Goal: Communication & Community: Answer question/provide support

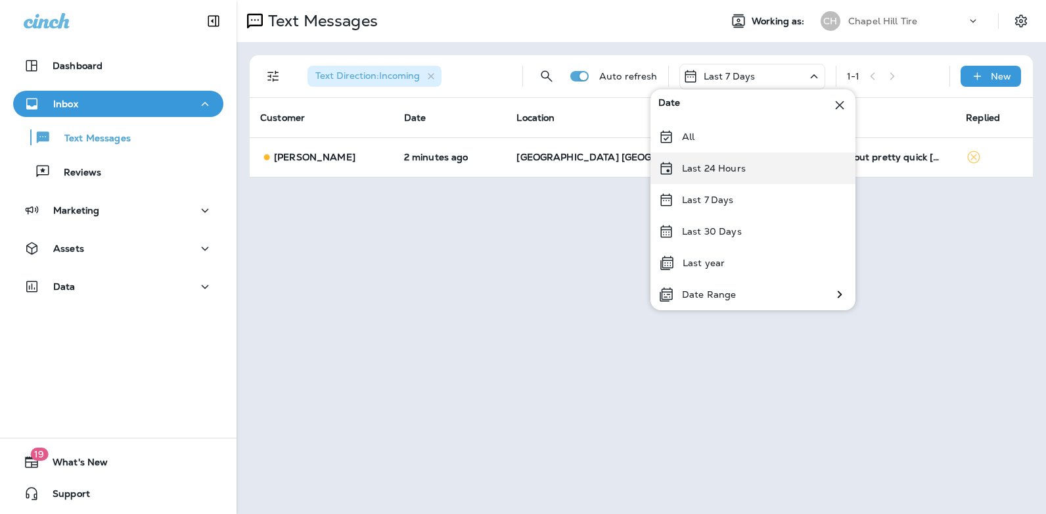
click at [752, 165] on div "Last 24 Hours" at bounding box center [753, 168] width 205 height 32
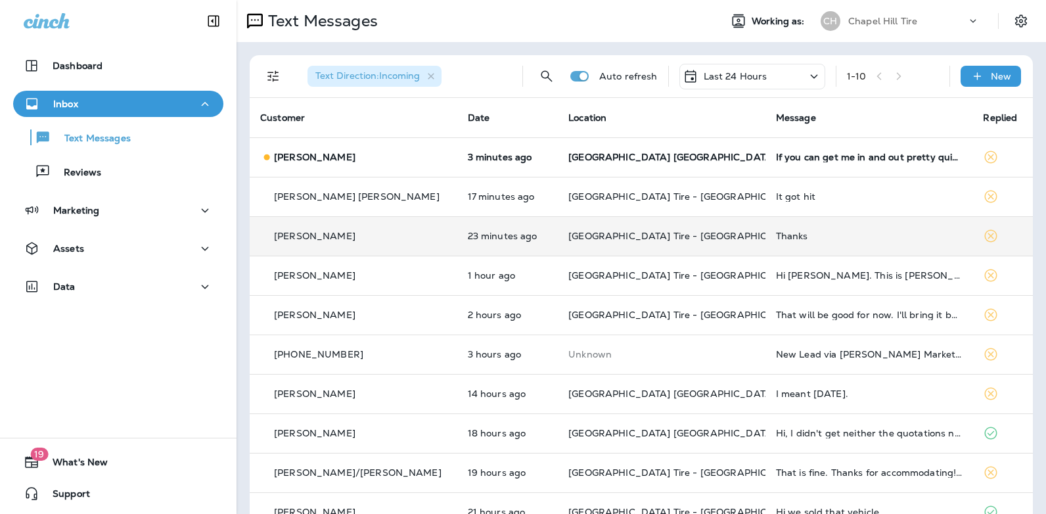
click at [776, 236] on div "Thanks" at bounding box center [869, 236] width 187 height 11
click at [758, 236] on div at bounding box center [872, 257] width 434 height 493
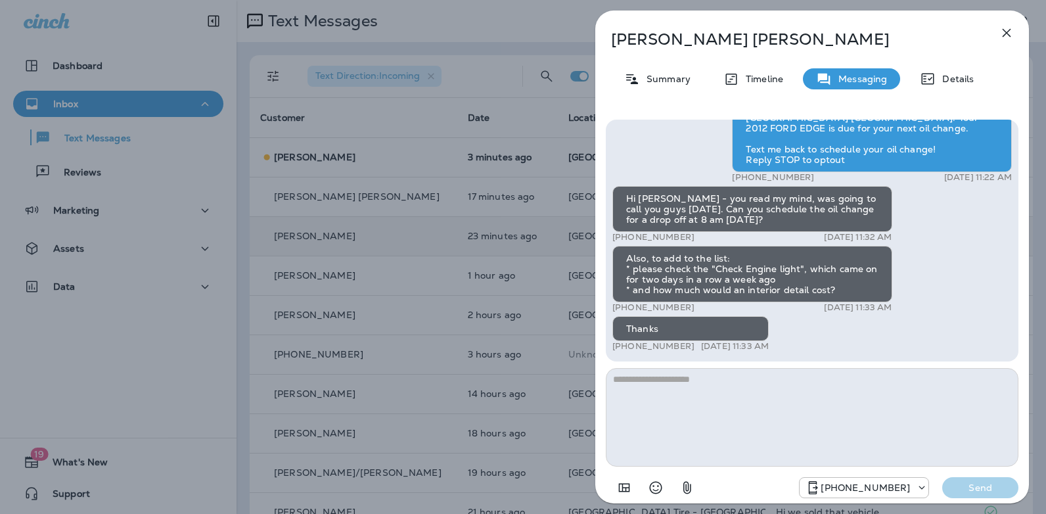
drag, startPoint x: 1015, startPoint y: 331, endPoint x: 1015, endPoint y: 323, distance: 7.2
click at [1015, 323] on div "Hi [PERSON_NAME]! Thank you for choosing [GEOGRAPHIC_DATA] [GEOGRAPHIC_DATA]. C…" at bounding box center [812, 241] width 413 height 242
drag, startPoint x: 690, startPoint y: 346, endPoint x: 624, endPoint y: 346, distance: 65.7
click at [624, 346] on div "+1 (267) 266-0539 [DATE] 11:33 AM" at bounding box center [690, 346] width 156 height 11
copy p "[PHONE_NUMBER]"
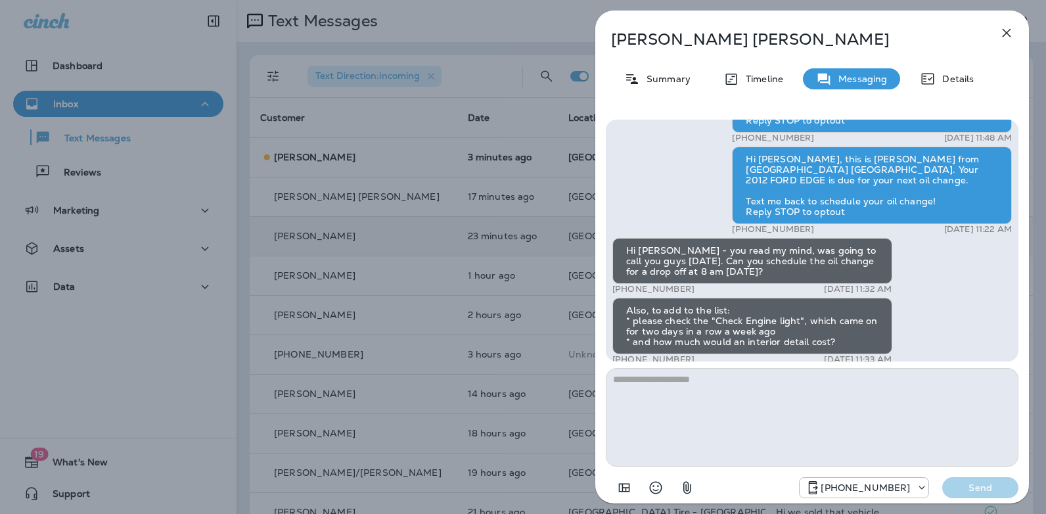
scroll to position [-58, 0]
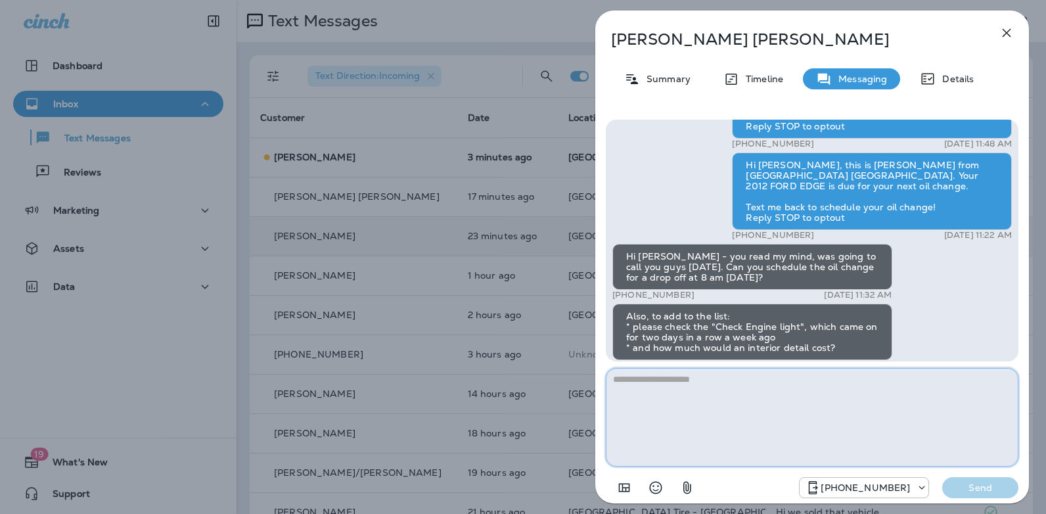
click at [664, 384] on textarea at bounding box center [812, 417] width 413 height 99
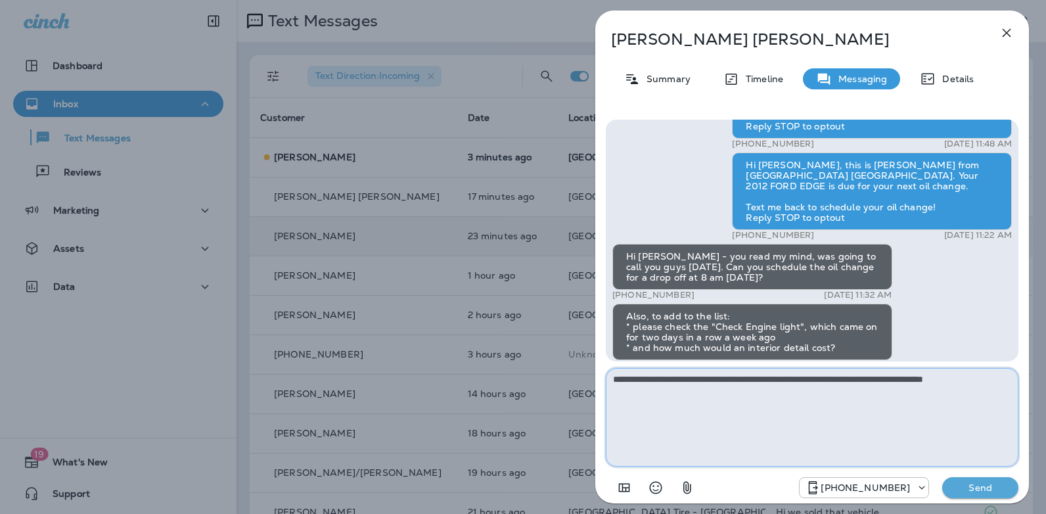
type textarea "**********"
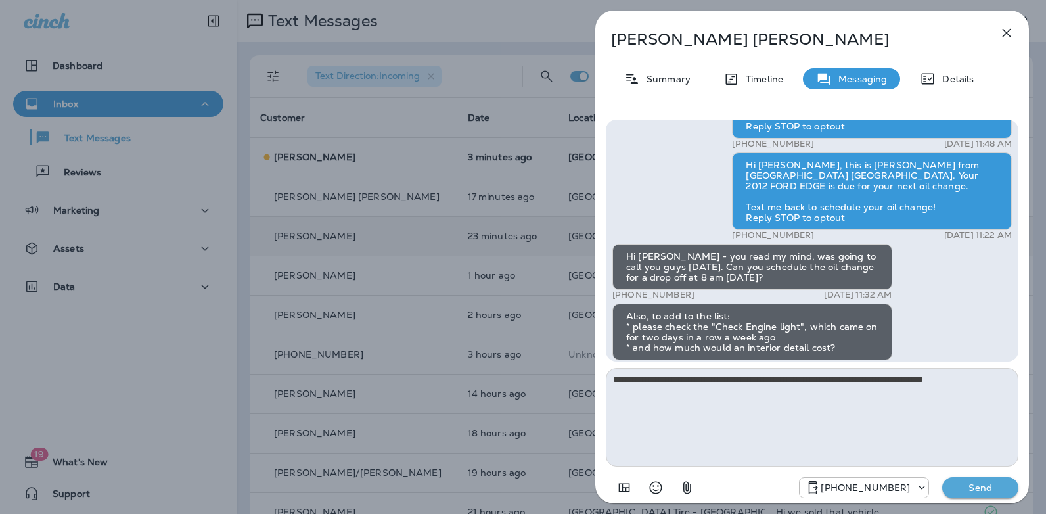
click at [970, 492] on p "Send" at bounding box center [980, 488] width 55 height 12
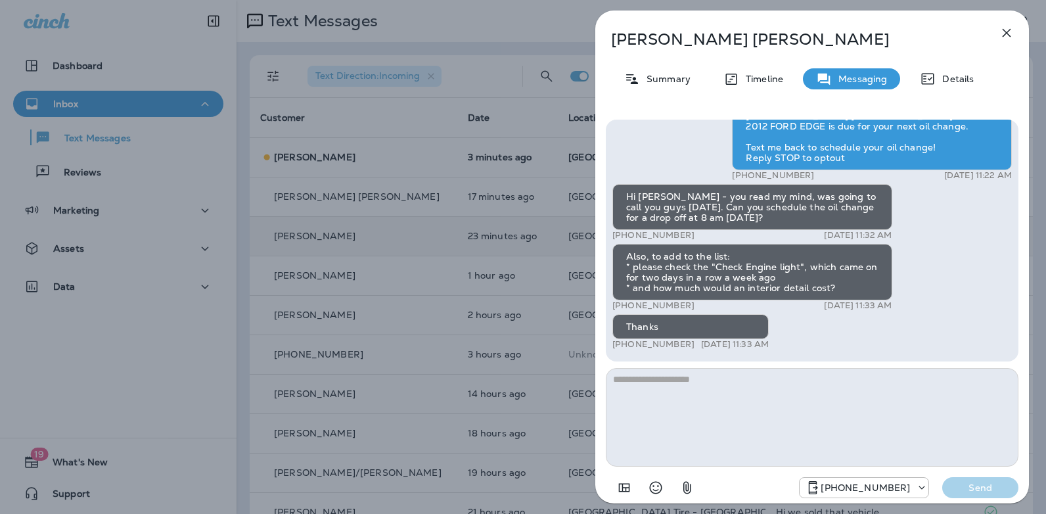
scroll to position [-107, 0]
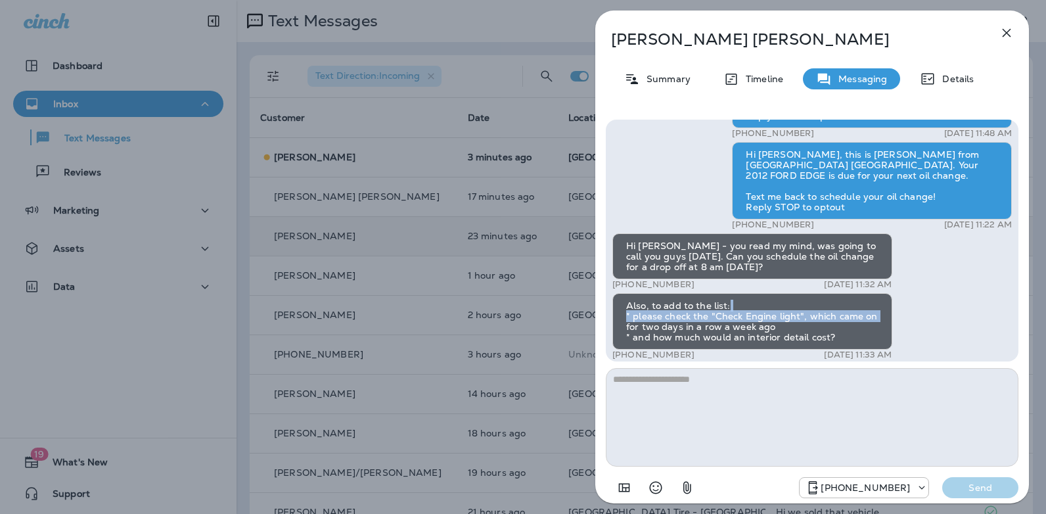
drag, startPoint x: 1015, startPoint y: 317, endPoint x: 1017, endPoint y: 331, distance: 13.9
click at [1017, 331] on div "Hi [PERSON_NAME]! Thank you for choosing [GEOGRAPHIC_DATA] [GEOGRAPHIC_DATA]. C…" at bounding box center [812, 241] width 413 height 242
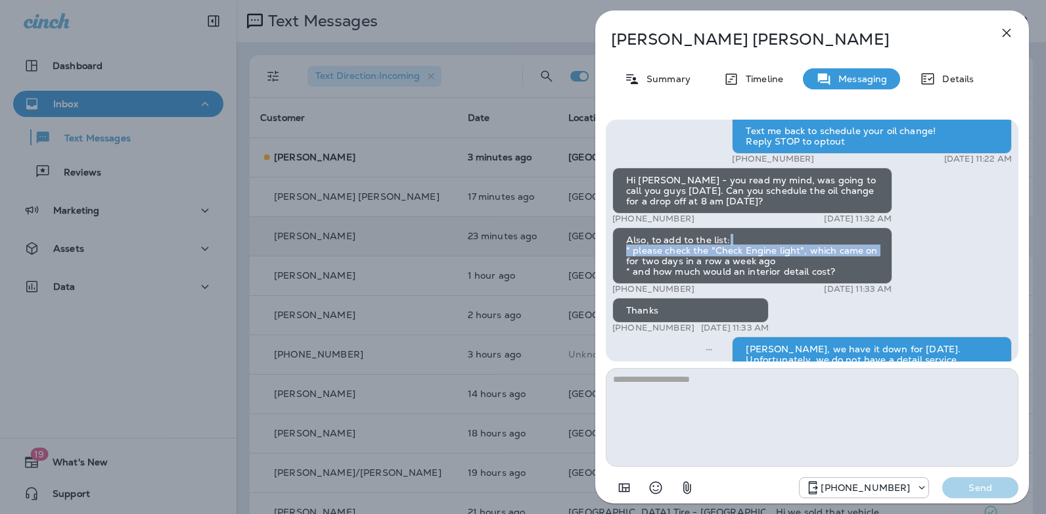
scroll to position [0, 0]
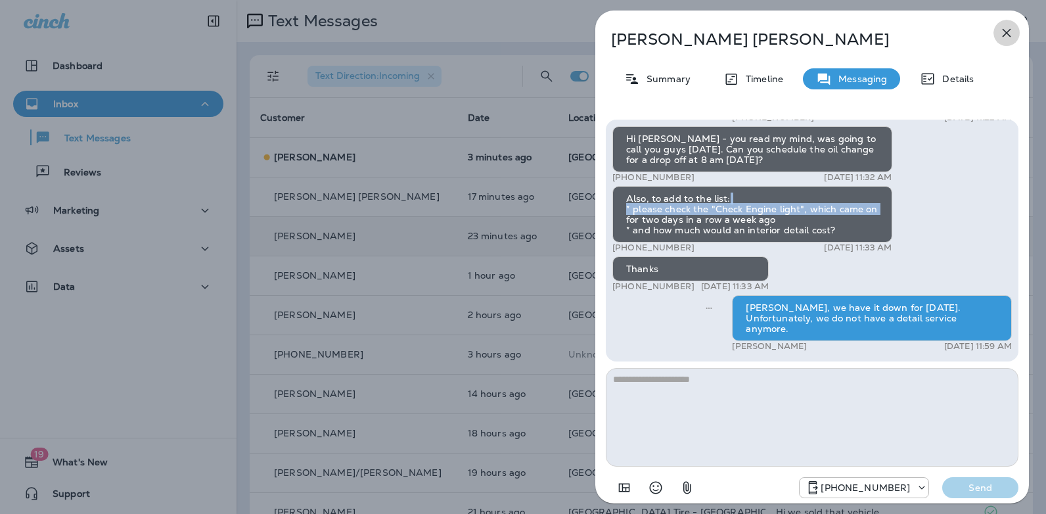
click at [1002, 36] on icon "button" at bounding box center [1007, 33] width 16 height 16
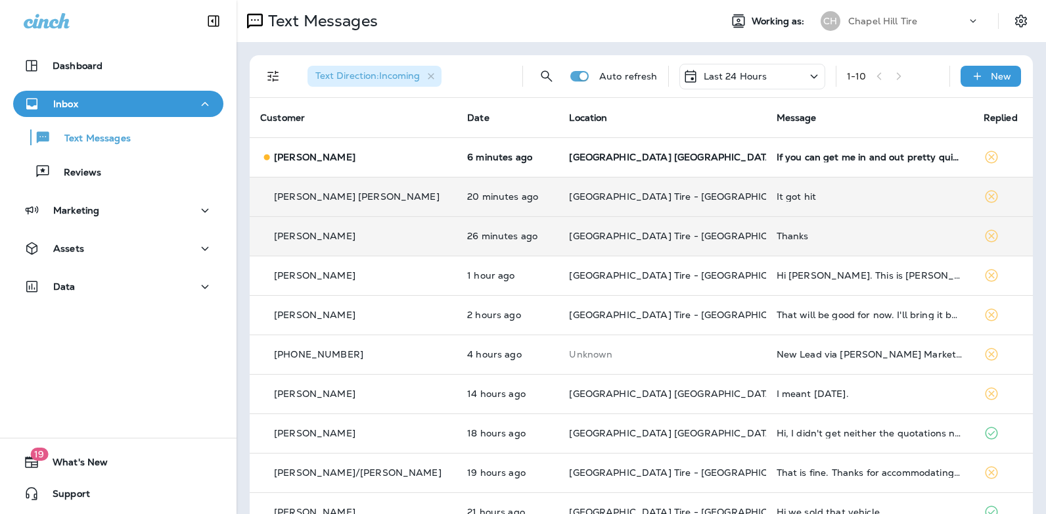
click at [777, 199] on div "It got hit" at bounding box center [870, 196] width 186 height 11
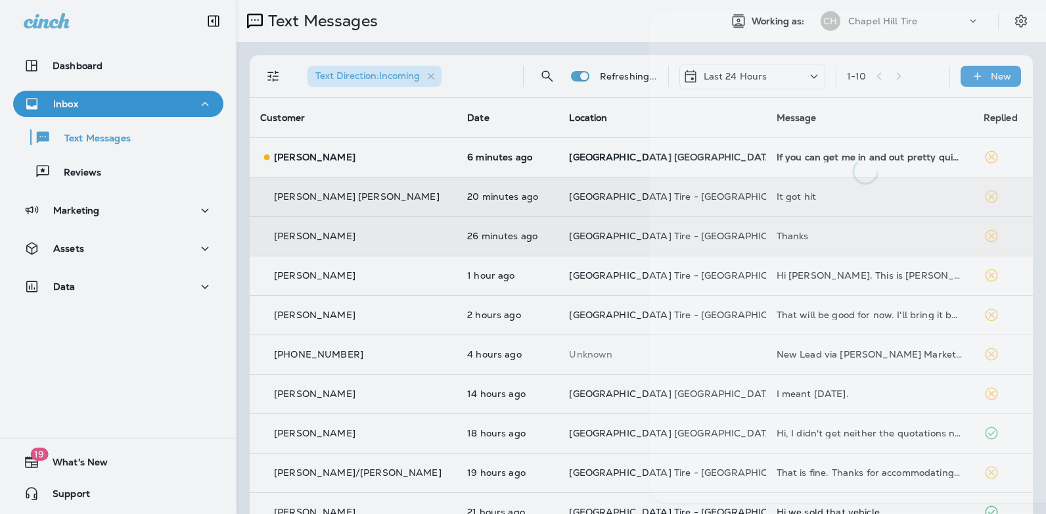
click at [755, 199] on div at bounding box center [866, 257] width 434 height 493
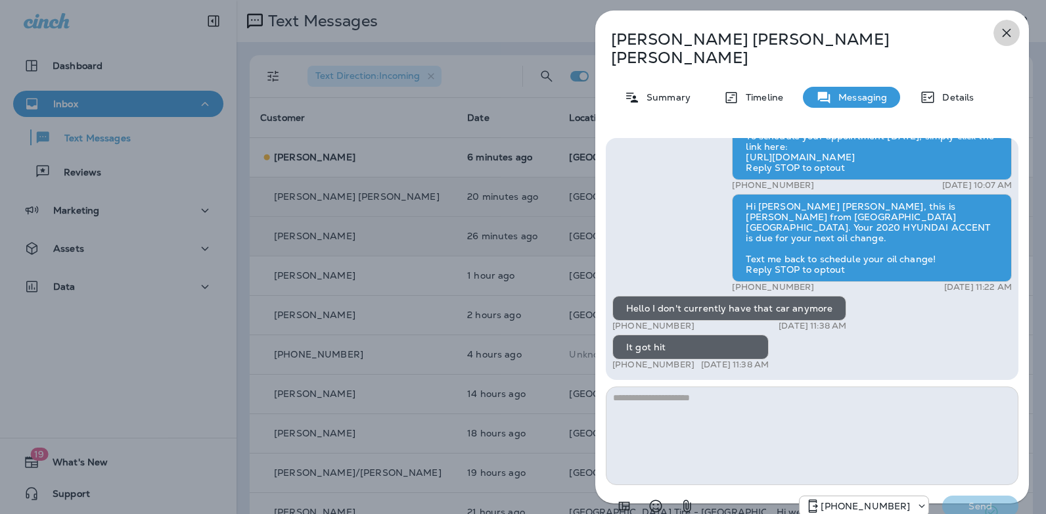
click at [1004, 34] on icon "button" at bounding box center [1007, 33] width 16 height 16
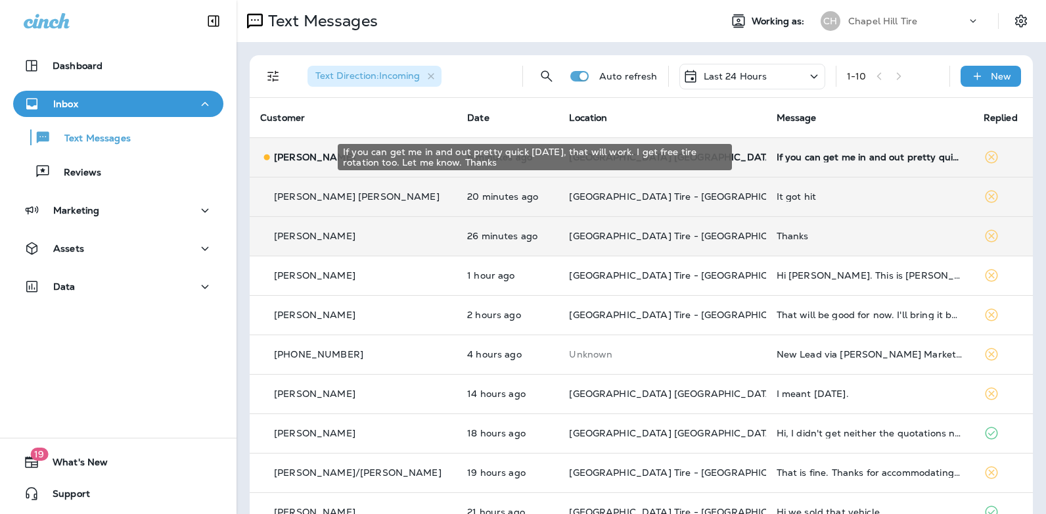
click at [806, 157] on div "If you can get me in and out pretty quick [DATE], that will work. I get free ti…" at bounding box center [870, 157] width 186 height 11
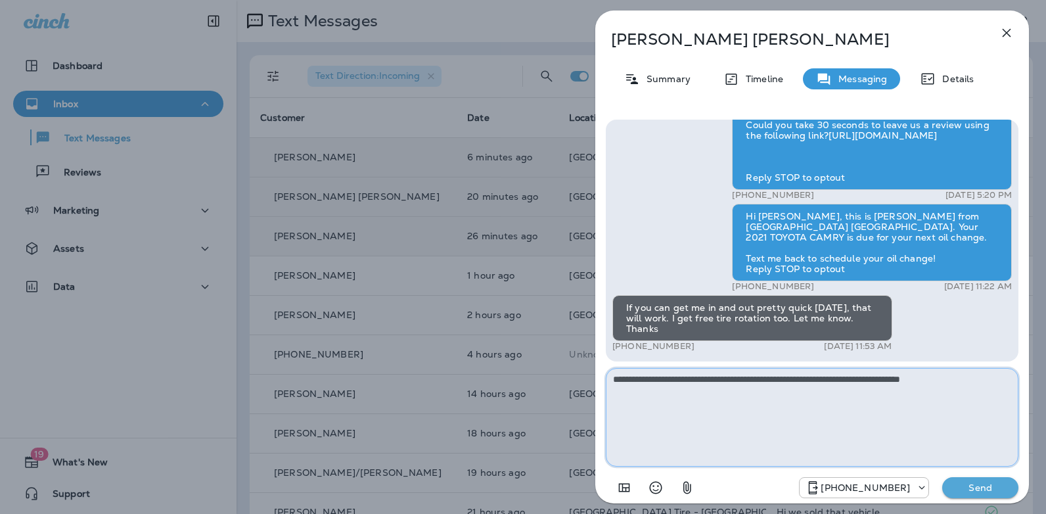
type textarea "**********"
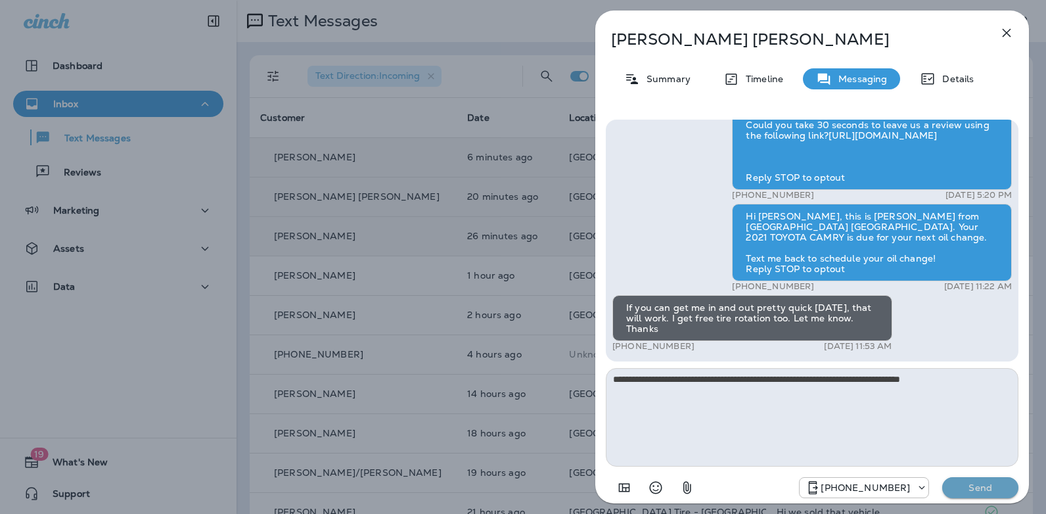
click at [967, 493] on p "Send" at bounding box center [980, 488] width 55 height 12
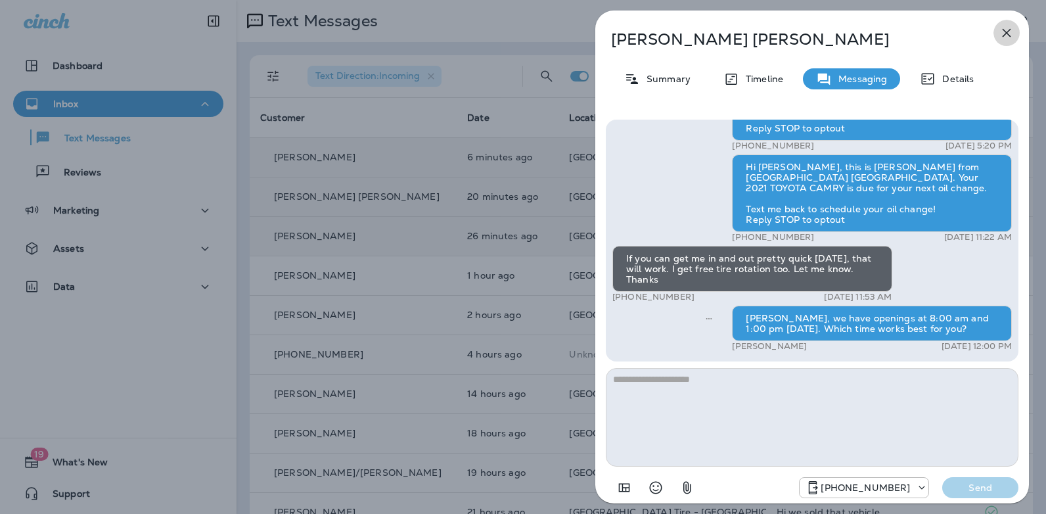
click at [1006, 37] on icon "button" at bounding box center [1007, 33] width 16 height 16
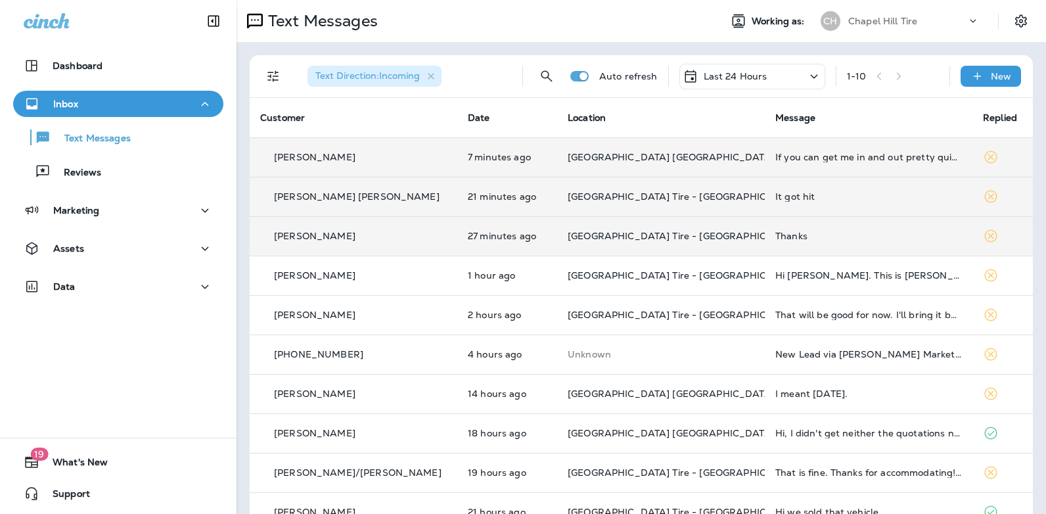
click at [810, 78] on icon at bounding box center [813, 76] width 7 height 4
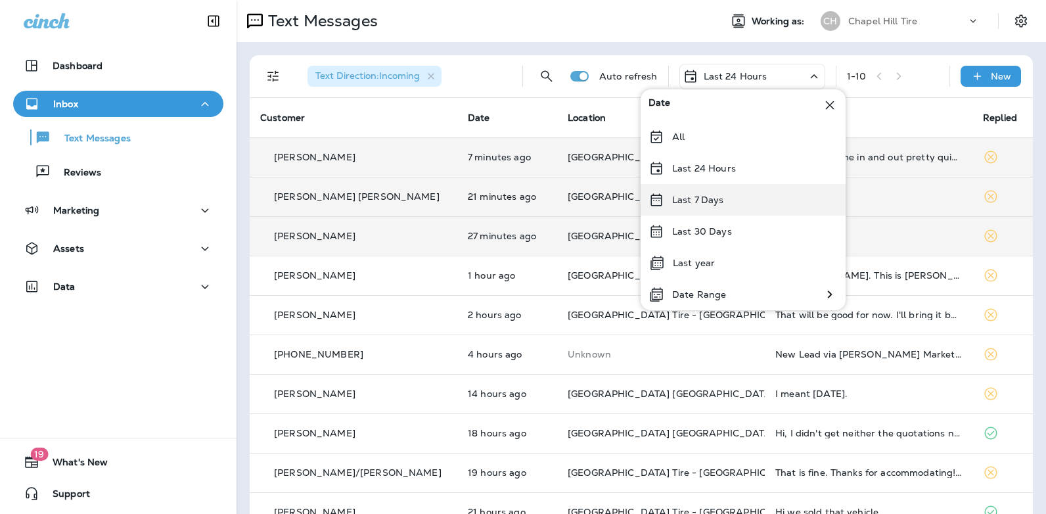
click at [713, 202] on p "Last 7 Days" at bounding box center [698, 200] width 52 height 11
